Goal: Find specific page/section: Find specific page/section

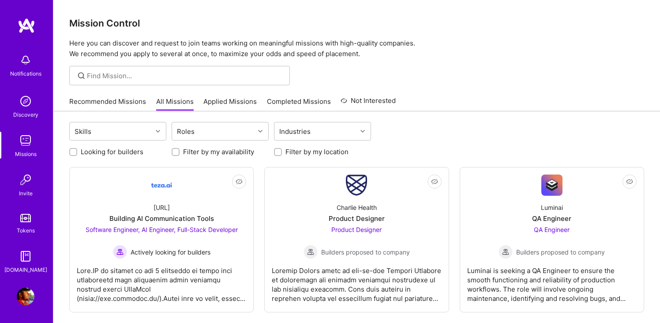
click at [27, 142] on img at bounding box center [26, 140] width 18 height 18
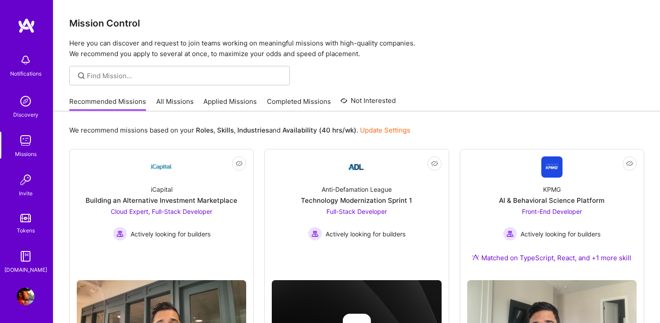
click at [170, 106] on link "All Missions" at bounding box center [175, 104] width 38 height 15
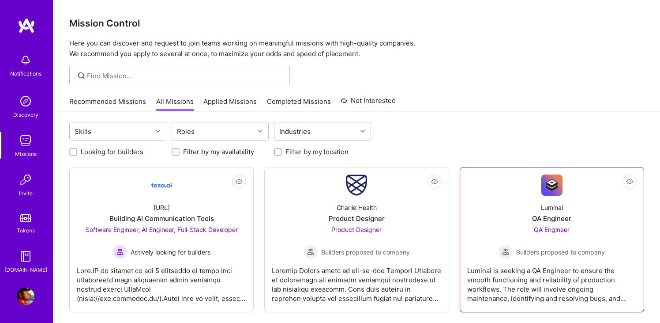
click at [562, 240] on div "QA Engineer Builders proposed to company" at bounding box center [552, 242] width 106 height 34
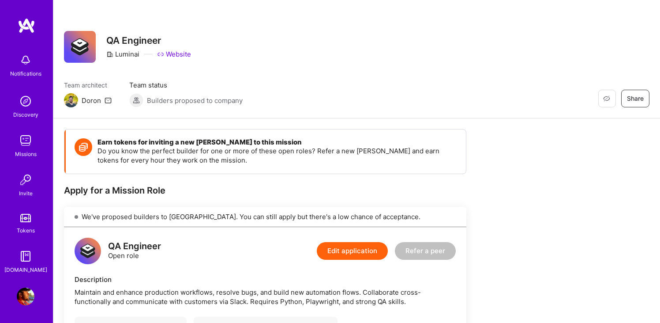
click at [27, 132] on img at bounding box center [26, 140] width 18 height 18
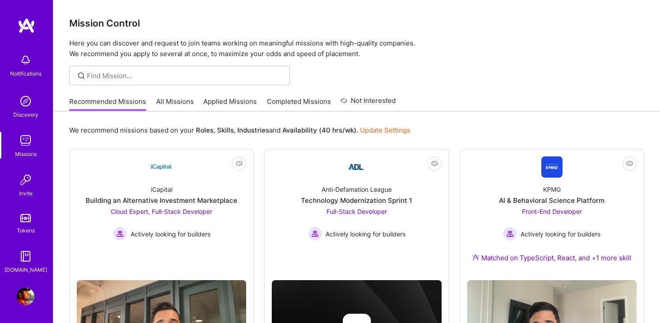
click at [27, 141] on img at bounding box center [26, 140] width 18 height 18
